Goal: Transaction & Acquisition: Purchase product/service

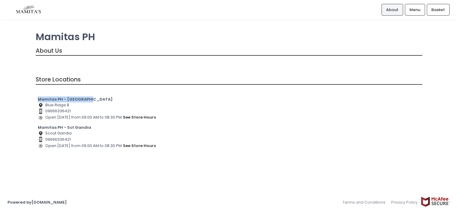
drag, startPoint x: 89, startPoint y: 99, endPoint x: 13, endPoint y: 96, distance: 76.2
click at [13, 96] on div "Mamitas PH About Us Store Locations Mamitas PH - [GEOGRAPHIC_DATA] Location Cre…" at bounding box center [229, 106] width 458 height 158
copy b "Mamitas PH - [GEOGRAPHIC_DATA]"
click at [415, 9] on span "Menu" at bounding box center [414, 10] width 11 height 6
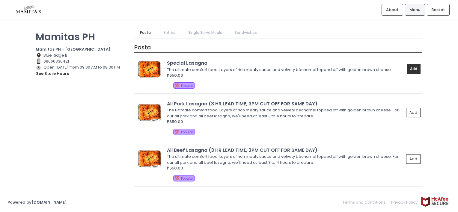
click at [407, 68] on button "Add" at bounding box center [414, 69] width 14 height 10
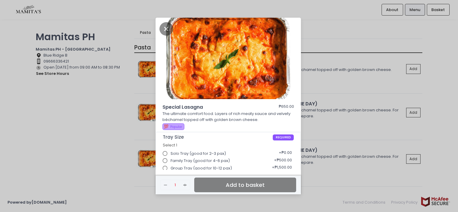
scroll to position [4, 0]
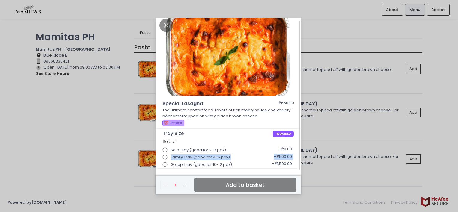
drag, startPoint x: 171, startPoint y: 158, endPoint x: 169, endPoint y: 161, distance: 3.5
click at [169, 161] on div "Solo Tray (good for 2-3 pax) + ₱0.00 Family Tray (good for 4-6 pax) + ₱500.00 G…" at bounding box center [228, 155] width 131 height 22
drag, startPoint x: 169, startPoint y: 161, endPoint x: 167, endPoint y: 165, distance: 4.4
click at [167, 165] on input "Group Tray (good for 10-12 pax)" at bounding box center [164, 164] width 11 height 11
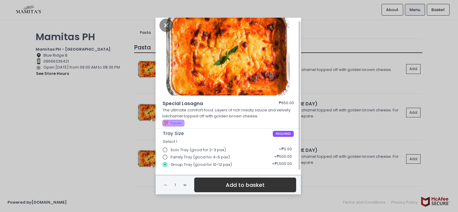
click at [210, 181] on button "Add to basket" at bounding box center [245, 185] width 102 height 15
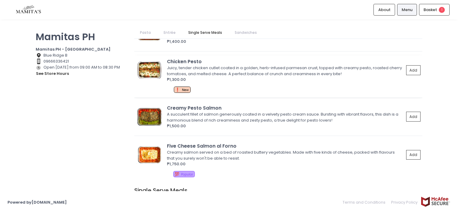
scroll to position [390, 0]
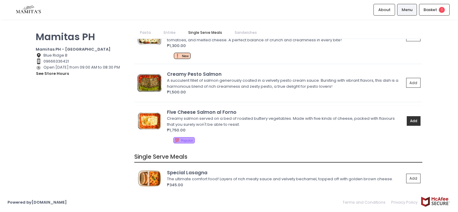
click at [408, 120] on button "Add" at bounding box center [414, 121] width 14 height 10
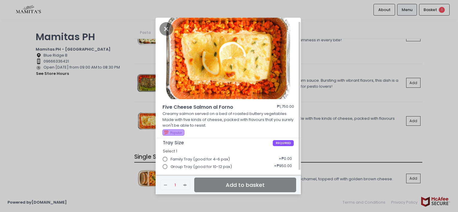
scroll to position [2, 0]
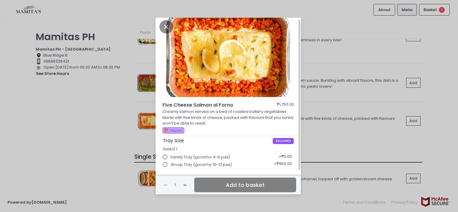
click at [171, 163] on span "Group Tray (good for 10-12 pax)" at bounding box center [201, 165] width 61 height 6
click at [171, 163] on input "Group Tray (good for 10-12 pax)" at bounding box center [164, 164] width 11 height 11
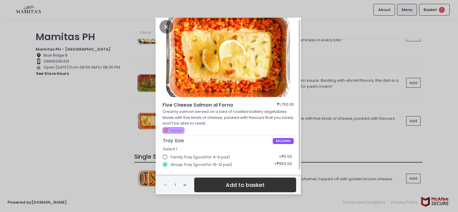
click at [225, 188] on button "Add to basket" at bounding box center [245, 185] width 102 height 15
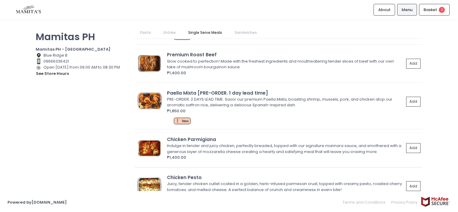
scroll to position [210, 0]
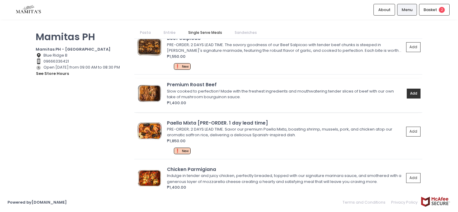
click at [407, 92] on button "Add" at bounding box center [414, 94] width 14 height 10
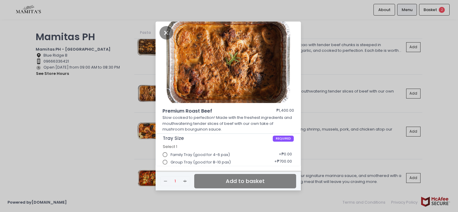
click at [208, 162] on span "Group Tray (good for 8-10 pax)" at bounding box center [201, 162] width 60 height 6
click at [171, 162] on input "Group Tray (good for 8-10 pax)" at bounding box center [164, 162] width 11 height 11
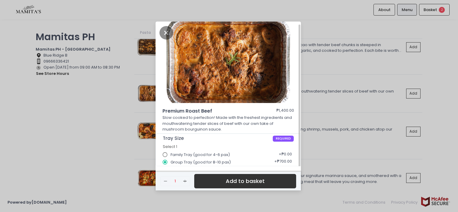
scroll to position [1, 0]
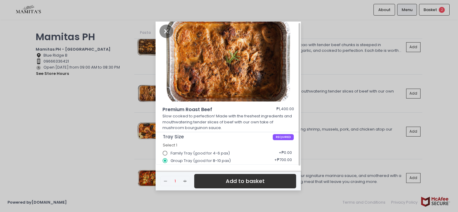
click at [224, 182] on button "Add to basket" at bounding box center [245, 181] width 102 height 15
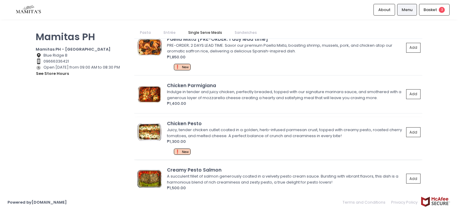
scroll to position [300, 0]
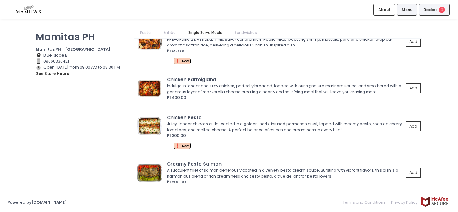
click at [430, 4] on div "Basket 3" at bounding box center [434, 10] width 31 height 12
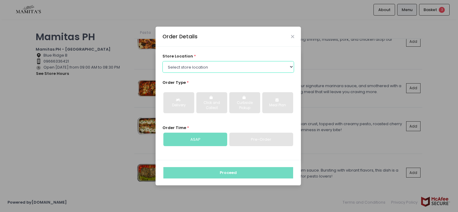
click at [225, 68] on select "Select store location Mamitas PH - [GEOGRAPHIC_DATA] Mamitas PH - [GEOGRAPHIC_D…" at bounding box center [228, 66] width 132 height 11
click at [162, 61] on select "Select store location Mamitas PH - [GEOGRAPHIC_DATA] Mamitas PH - [GEOGRAPHIC_D…" at bounding box center [228, 66] width 132 height 11
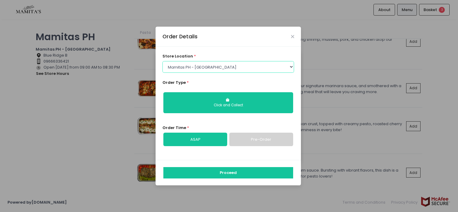
click at [201, 67] on select "Select store location Mamitas PH - [GEOGRAPHIC_DATA] Mamitas PH - [GEOGRAPHIC_D…" at bounding box center [228, 66] width 132 height 11
click at [162, 61] on select "Select store location Mamitas PH - [GEOGRAPHIC_DATA] Mamitas PH - [GEOGRAPHIC_D…" at bounding box center [228, 66] width 132 height 11
click at [195, 68] on select "Select store location Mamitas PH - [GEOGRAPHIC_DATA] Mamitas PH - [GEOGRAPHIC_D…" at bounding box center [228, 66] width 132 height 11
select select "65ad40693dc37ee8b8129aca"
click at [162, 61] on select "Select store location Mamitas PH - [GEOGRAPHIC_DATA] Mamitas PH - [GEOGRAPHIC_D…" at bounding box center [228, 66] width 132 height 11
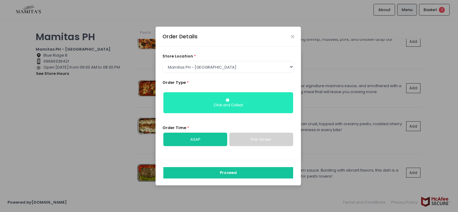
click at [232, 103] on div "Click and Collect" at bounding box center [228, 105] width 121 height 5
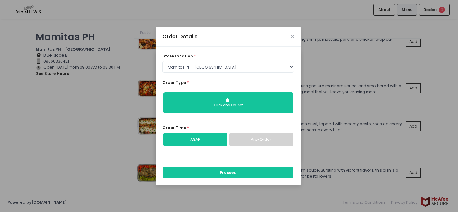
click at [253, 141] on link "Pre-Order" at bounding box center [261, 140] width 64 height 14
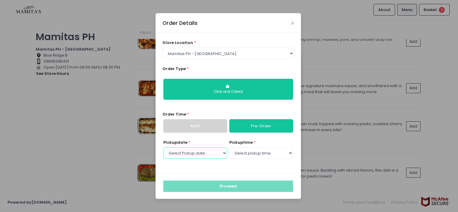
click at [200, 156] on select "Select Pickup date [DATE] [DATE] [DATE] [DATE] [DATE] [DATE] [DATE] [DATE] [DAT…" at bounding box center [195, 152] width 64 height 11
select select "[DATE]"
click at [163, 147] on select "Select Pickup date [DATE] [DATE] [DATE] [DATE] [DATE] [DATE] [DATE] [DATE] [DAT…" at bounding box center [195, 152] width 64 height 11
click at [259, 154] on select "Select pickup time 09:00 AM - 09:30 AM 09:30 AM - 10:00 AM 10:00 AM - 10:30 AM …" at bounding box center [261, 152] width 64 height 11
select select "11:00"
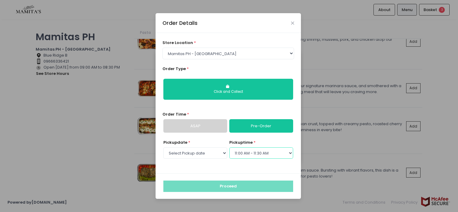
click at [229, 147] on select "Select pickup time 09:00 AM - 09:30 AM 09:30 AM - 10:00 AM 10:00 AM - 10:30 AM …" at bounding box center [261, 152] width 64 height 11
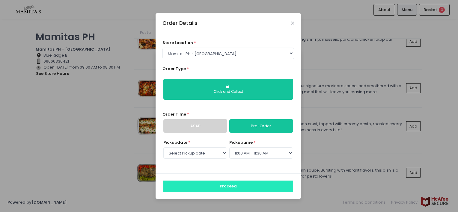
click at [222, 189] on button "Proceed" at bounding box center [228, 186] width 130 height 11
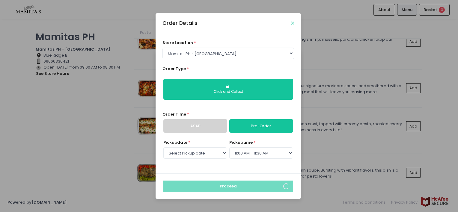
click at [293, 22] on icon "Close" at bounding box center [292, 23] width 3 height 4
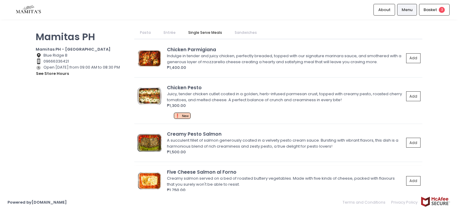
scroll to position [390, 0]
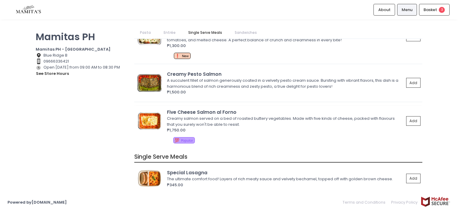
click at [329, 119] on div "Creamy salmon served on a bed of roasted buttery vegetables. Made with five kin…" at bounding box center [284, 122] width 235 height 12
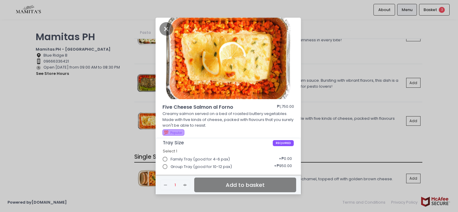
scroll to position [2, 0]
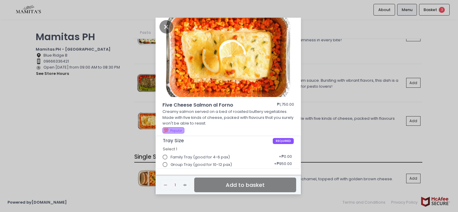
click at [350, 131] on div "Five Cheese Salmon al Forno ₱1,750.00 Creamy salmon served on a bed of roasted …" at bounding box center [229, 106] width 458 height 212
